Goal: Book appointment/travel/reservation

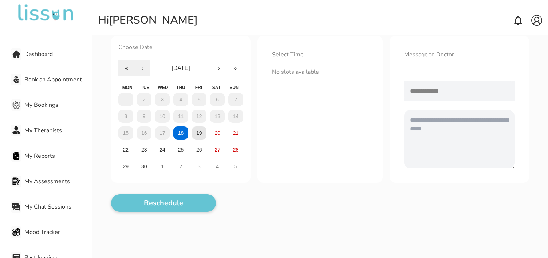
scroll to position [53, 0]
click at [204, 134] on button "19" at bounding box center [199, 132] width 15 height 13
click at [222, 134] on button "20" at bounding box center [217, 132] width 15 height 13
click at [179, 149] on abbr "25" at bounding box center [181, 150] width 6 height 6
click at [195, 151] on button "26" at bounding box center [199, 149] width 15 height 13
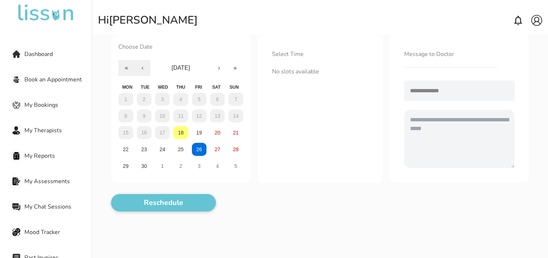
click at [20, 81] on img at bounding box center [16, 80] width 8 height 8
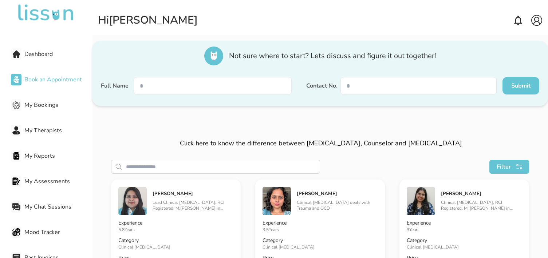
click at [49, 103] on span "My Bookings" at bounding box center [57, 105] width 67 height 9
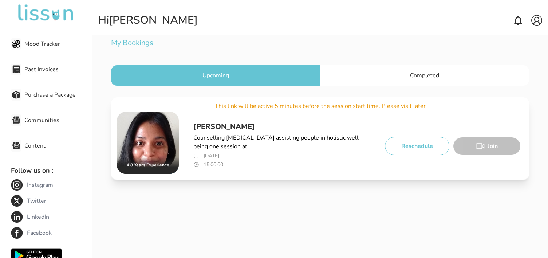
scroll to position [235, 0]
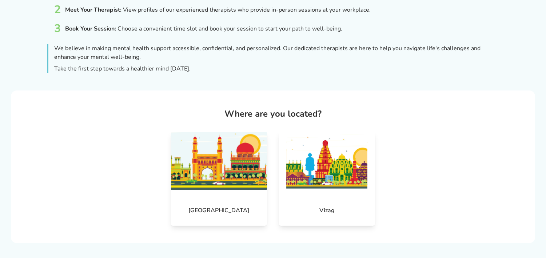
scroll to position [140, 0]
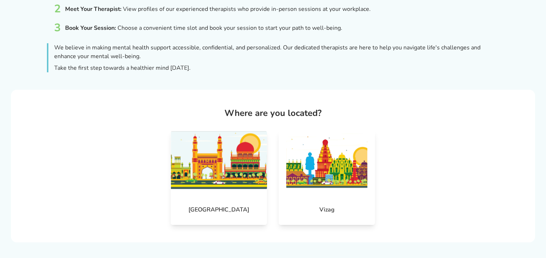
click at [223, 174] on img at bounding box center [219, 160] width 96 height 58
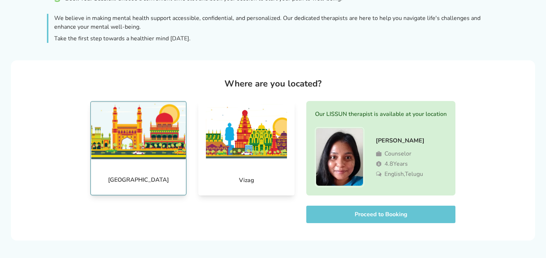
click at [354, 213] on button "Proceed to Booking" at bounding box center [380, 214] width 149 height 17
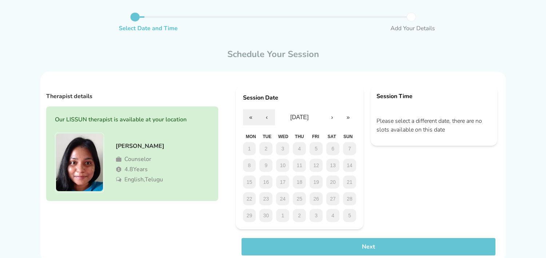
scroll to position [68, 0]
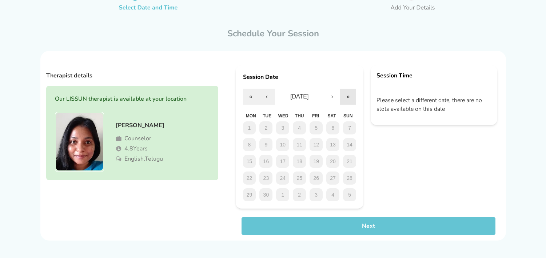
click at [350, 99] on button "»" at bounding box center [348, 97] width 16 height 16
click at [267, 95] on button "‹" at bounding box center [267, 97] width 16 height 16
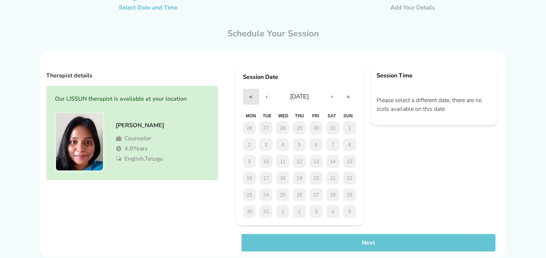
click at [252, 98] on button "«" at bounding box center [251, 97] width 16 height 16
click at [330, 102] on button "›" at bounding box center [332, 97] width 16 height 16
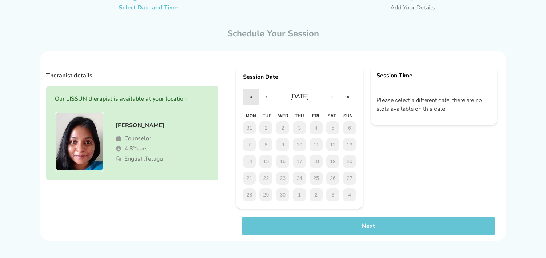
click at [250, 96] on button "«" at bounding box center [251, 97] width 16 height 16
click at [329, 102] on button "›" at bounding box center [332, 97] width 16 height 16
click at [274, 99] on button "‹" at bounding box center [267, 97] width 16 height 16
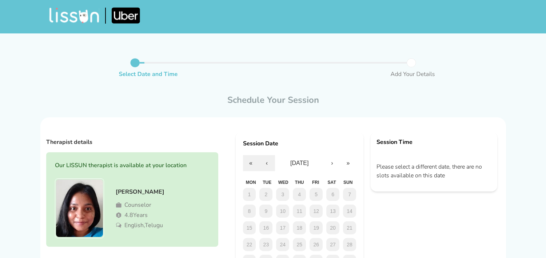
scroll to position [0, 0]
